Goal: Information Seeking & Learning: Find specific fact

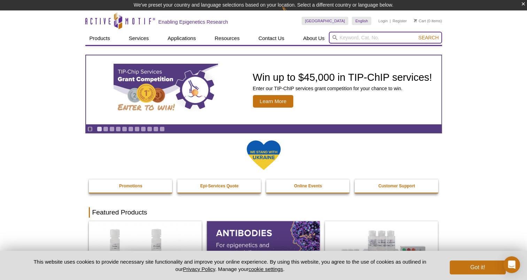
click at [359, 35] on input "search" at bounding box center [385, 38] width 113 height 12
type input "EP300"
click at [416, 34] on button "Search" at bounding box center [428, 37] width 24 height 6
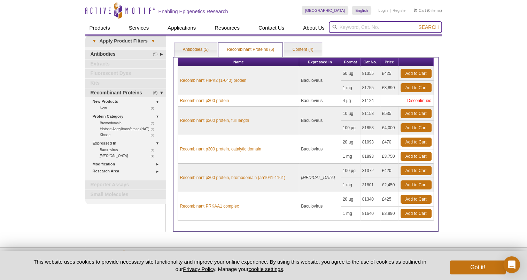
click at [383, 25] on input "search" at bounding box center [385, 27] width 113 height 12
type input "CBP"
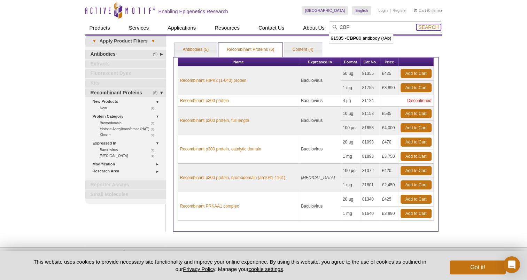
click at [434, 26] on span "Search" at bounding box center [428, 27] width 20 height 6
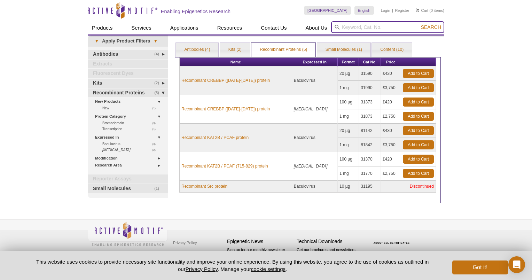
click at [386, 25] on input "search" at bounding box center [387, 27] width 113 height 12
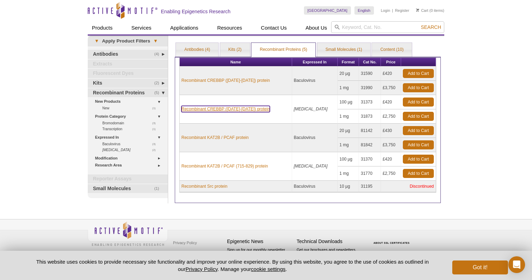
click at [242, 110] on link "Recombinant CREBBP ([DATE]-[DATE]) protein" at bounding box center [225, 109] width 88 height 6
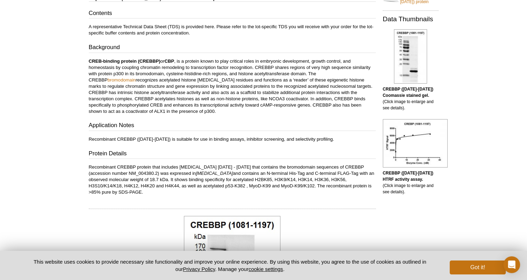
scroll to position [155, 0]
